Goal: Task Accomplishment & Management: Complete application form

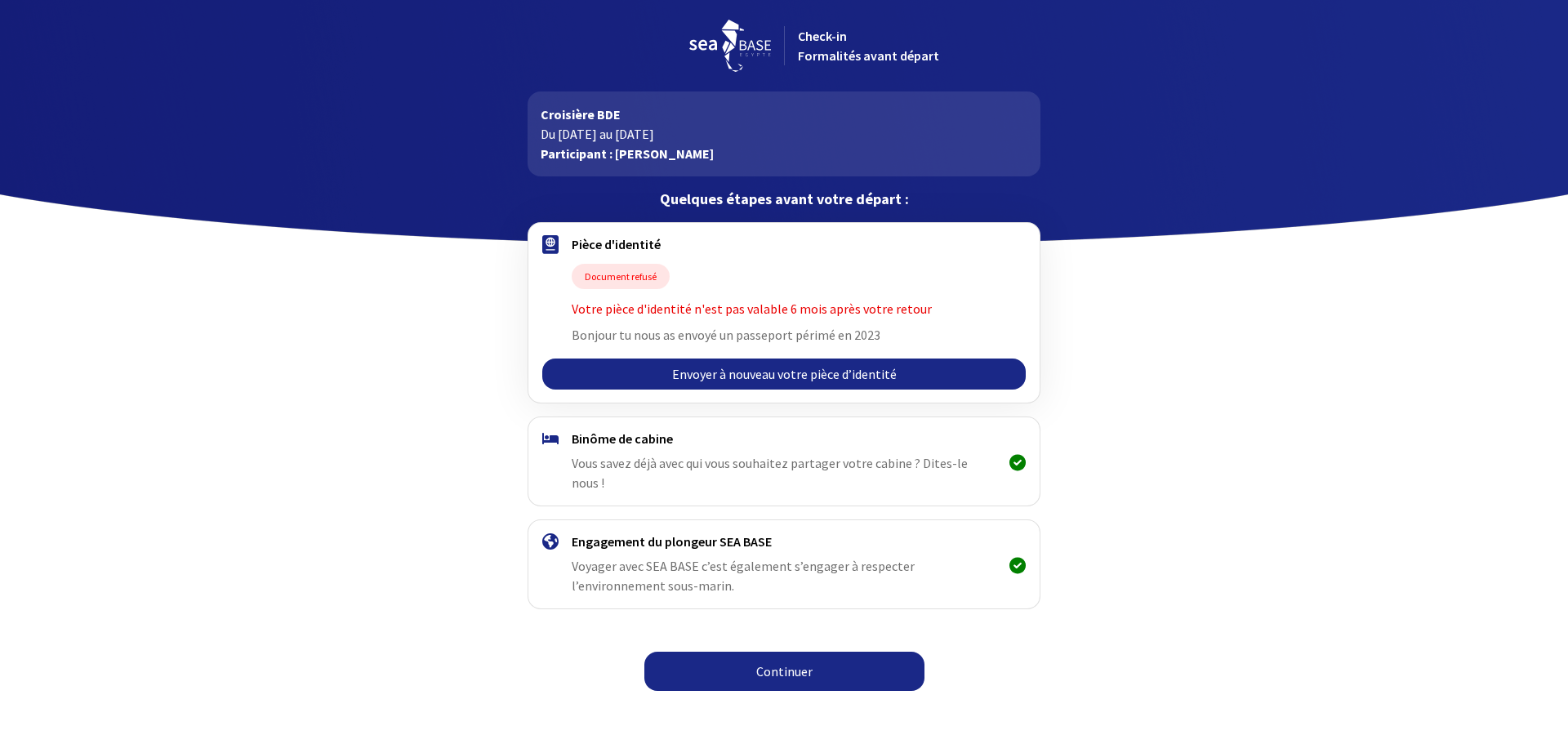
click at [793, 375] on link "Envoyer à nouveau votre pièce d’identité" at bounding box center [783, 374] width 483 height 31
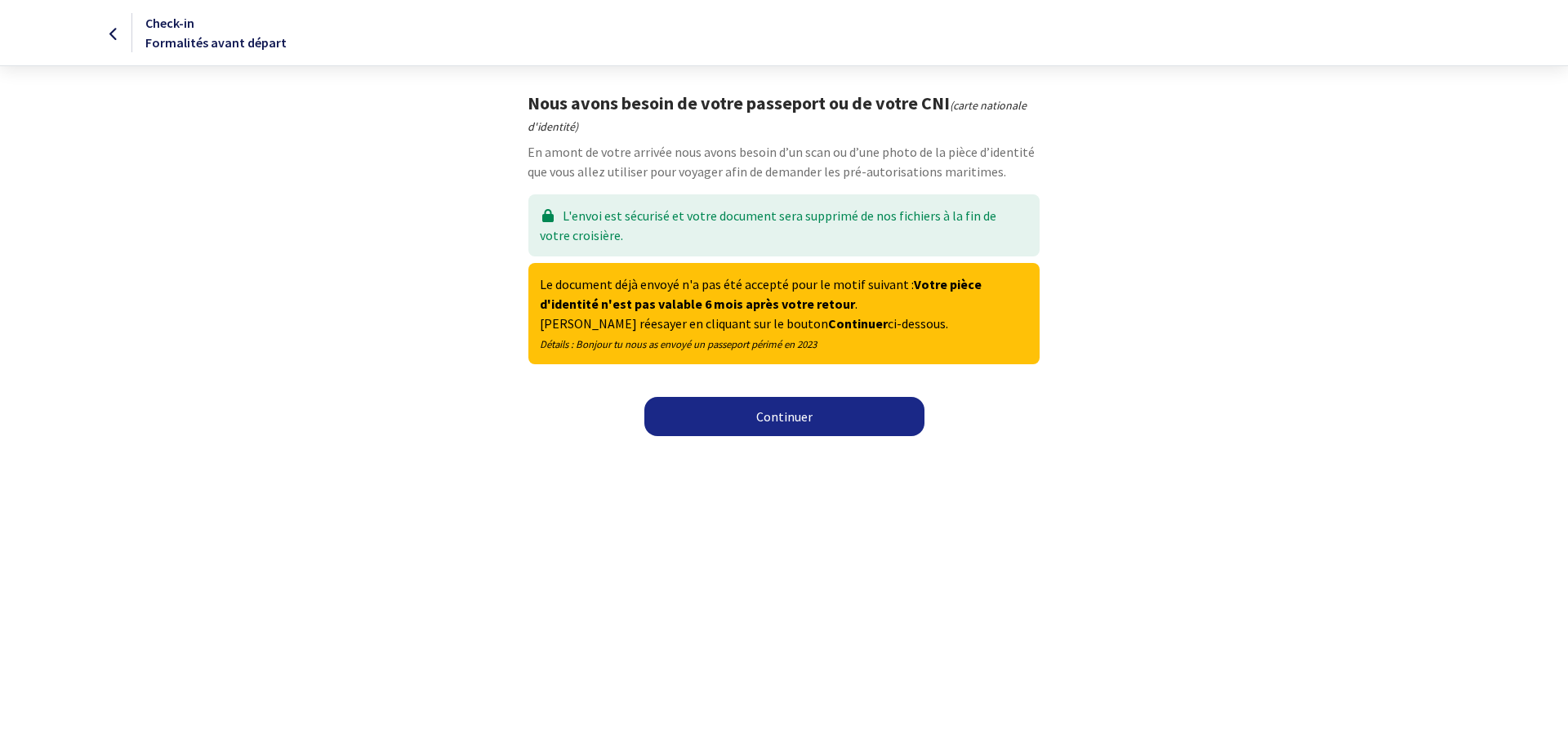
click at [802, 424] on link "Continuer" at bounding box center [784, 415] width 280 height 39
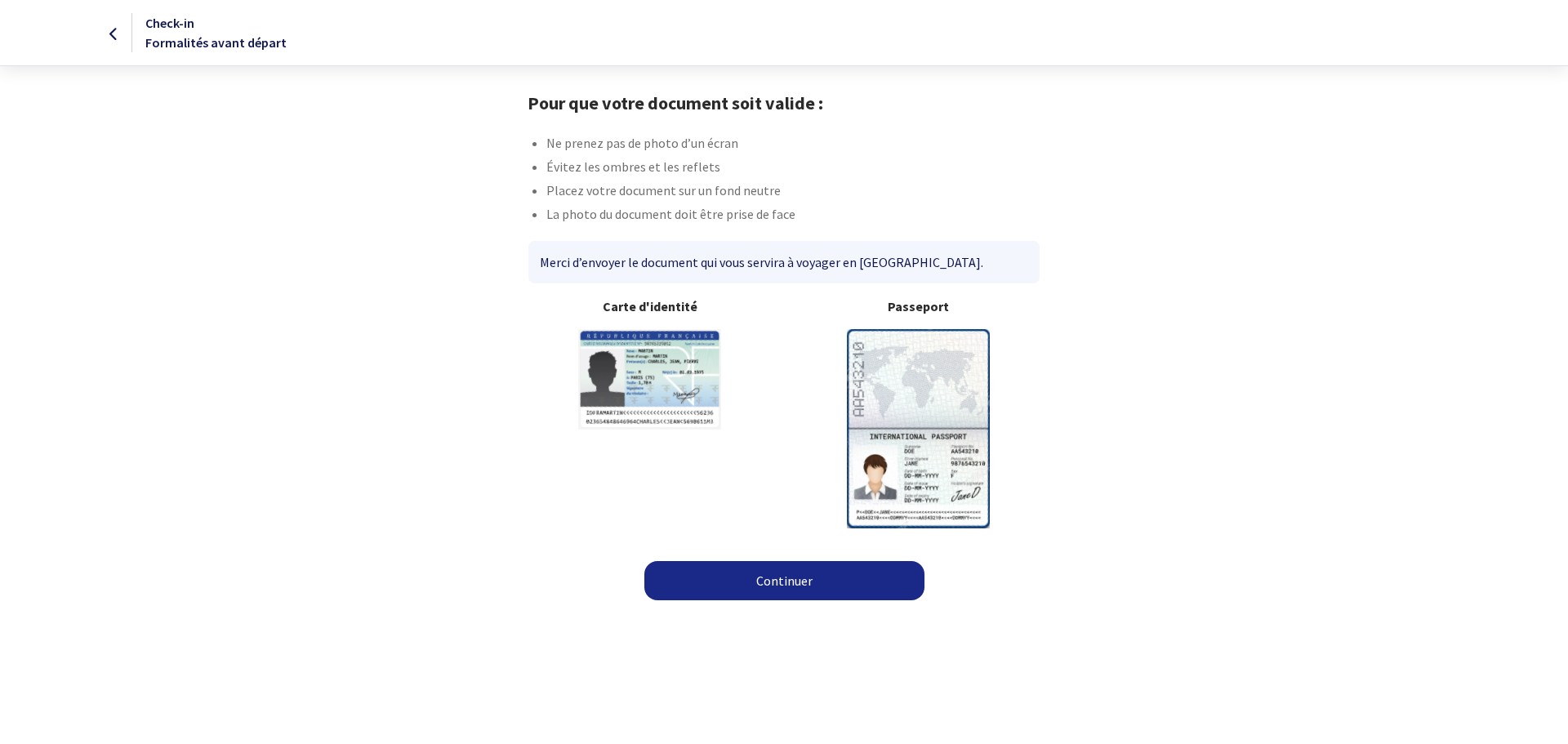
click at [798, 581] on link "Continuer" at bounding box center [784, 580] width 280 height 39
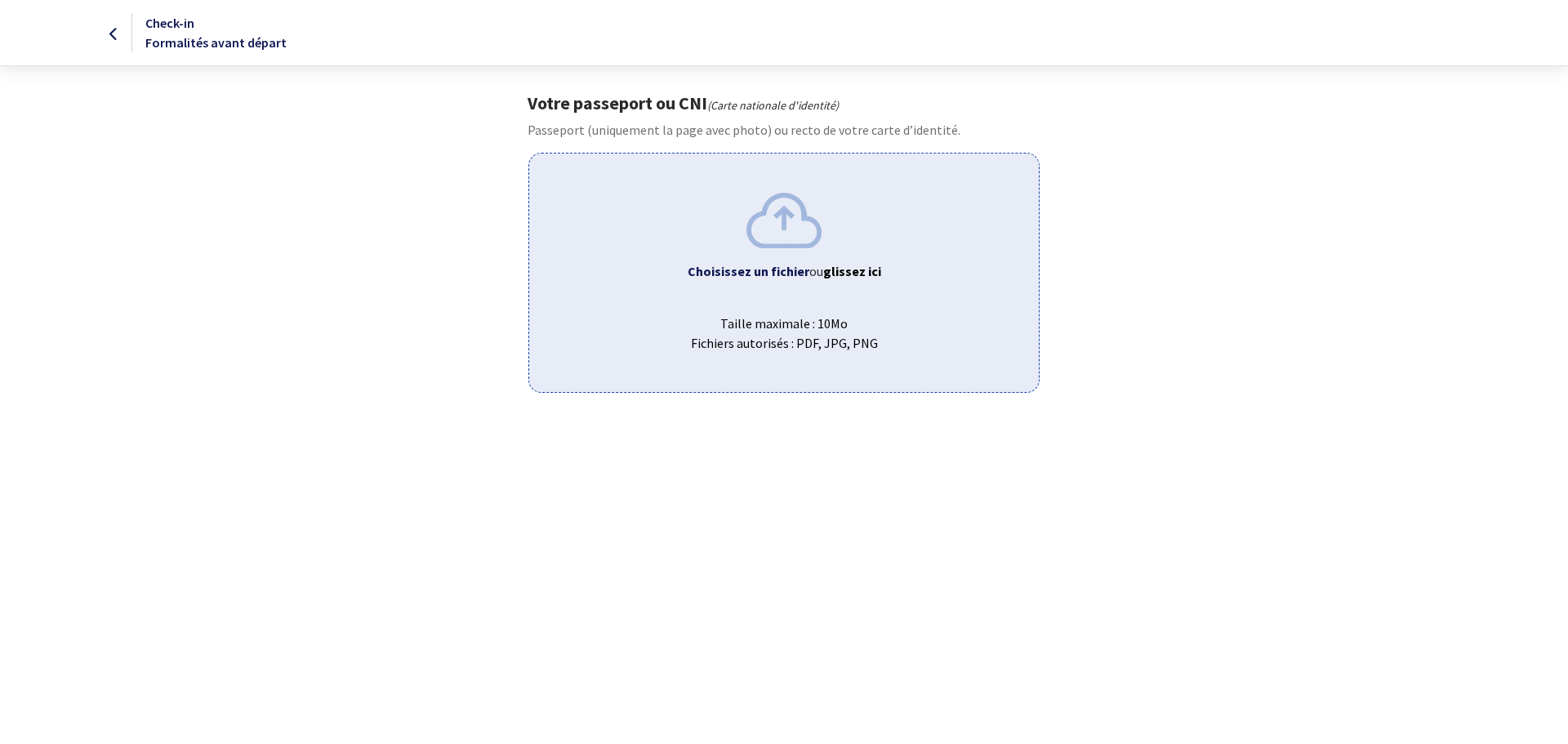
click at [798, 237] on img at bounding box center [783, 220] width 75 height 54
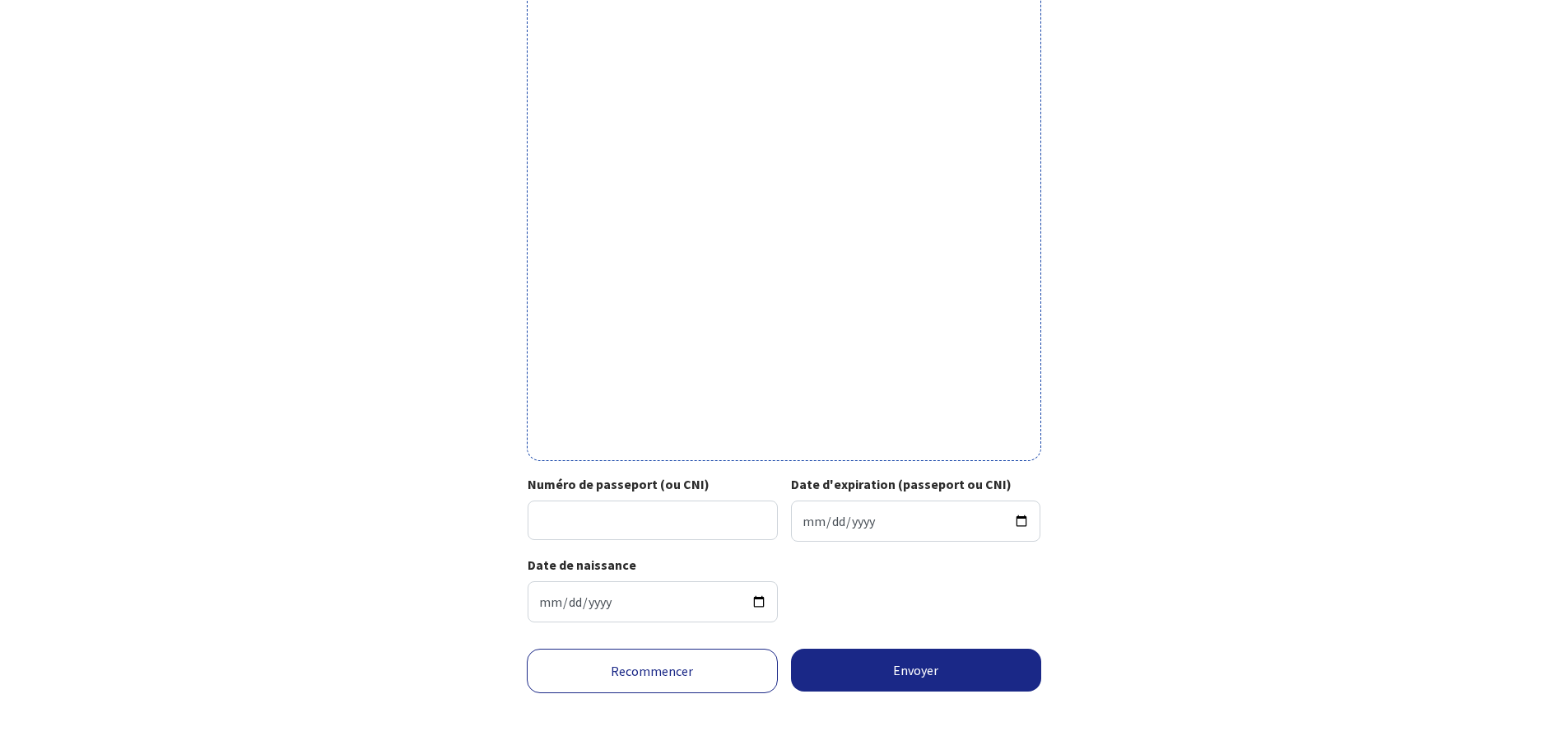
scroll to position [360, 0]
click at [723, 526] on input "Numéro de passeport (ou CNI)" at bounding box center [653, 517] width 250 height 39
type input "22HF64170"
click at [802, 524] on input "Date d'expiration (passeport ou CNI)" at bounding box center [916, 518] width 250 height 41
type input "2032-10-17"
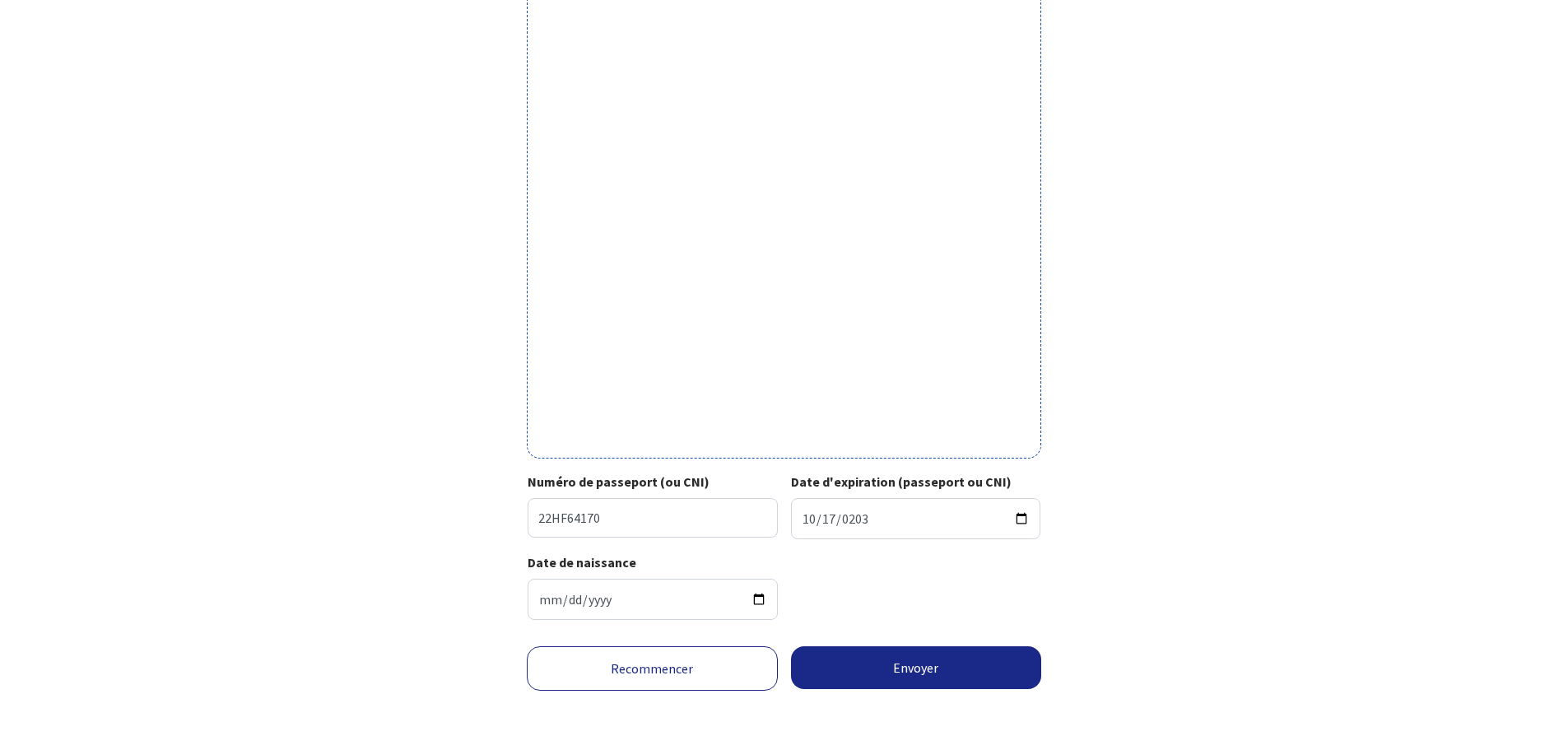
click at [866, 602] on div "Date de naissance 1964-10-02" at bounding box center [784, 592] width 513 height 80
click at [902, 674] on button "Envoyer" at bounding box center [916, 667] width 251 height 43
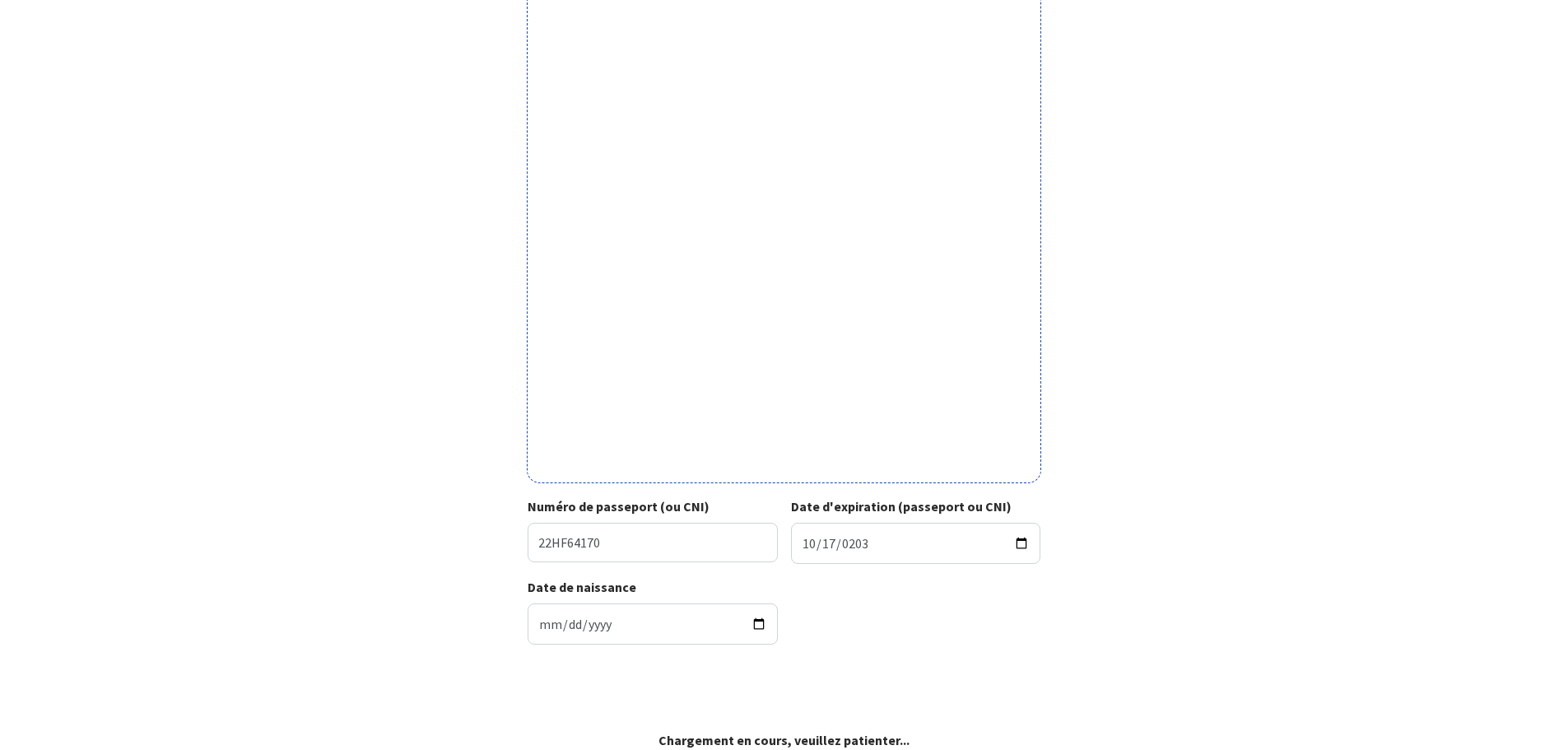
scroll to position [336, 0]
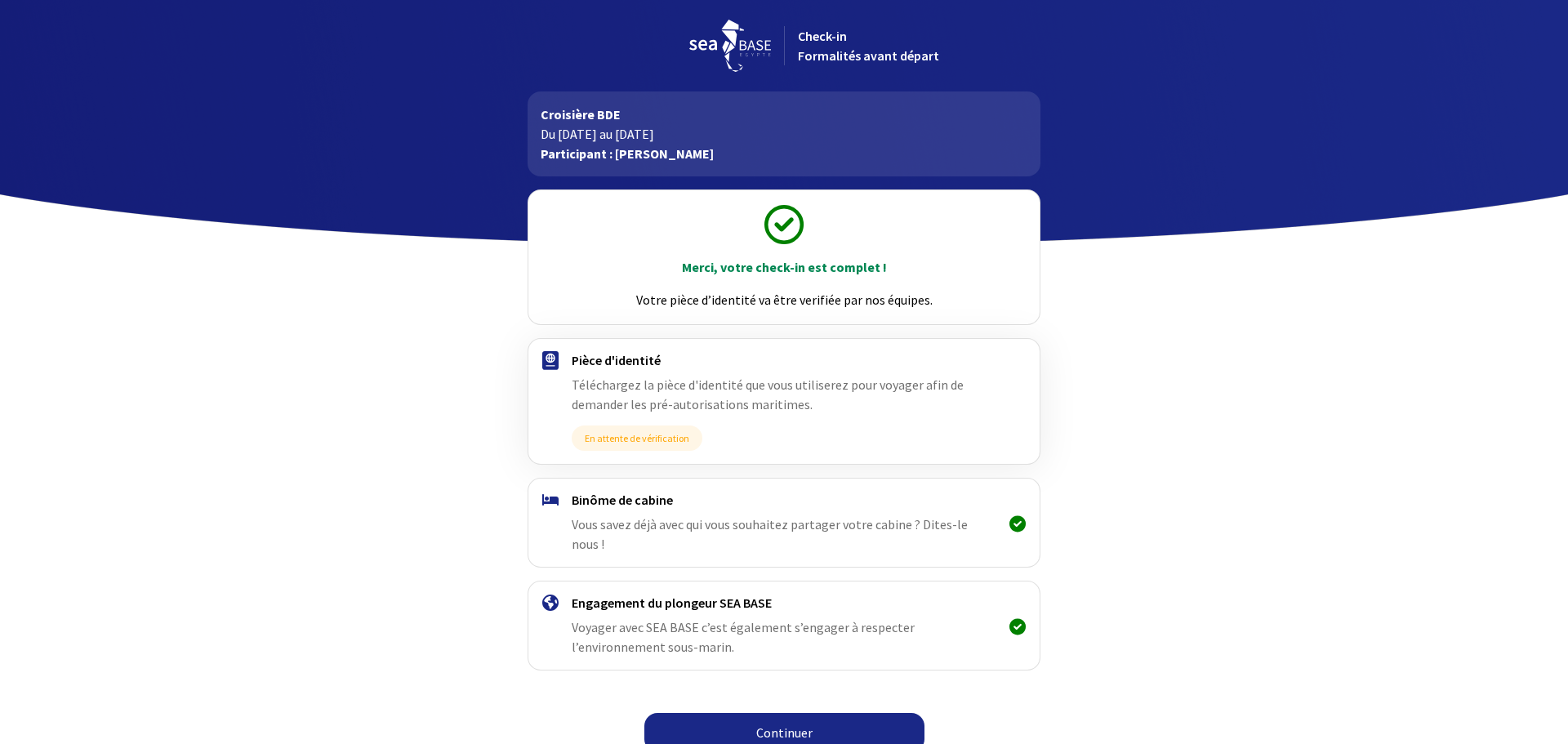
click at [828, 712] on link "Continuer" at bounding box center [784, 731] width 280 height 39
click at [813, 720] on link "Continuer" at bounding box center [784, 731] width 280 height 39
